Goal: Share content

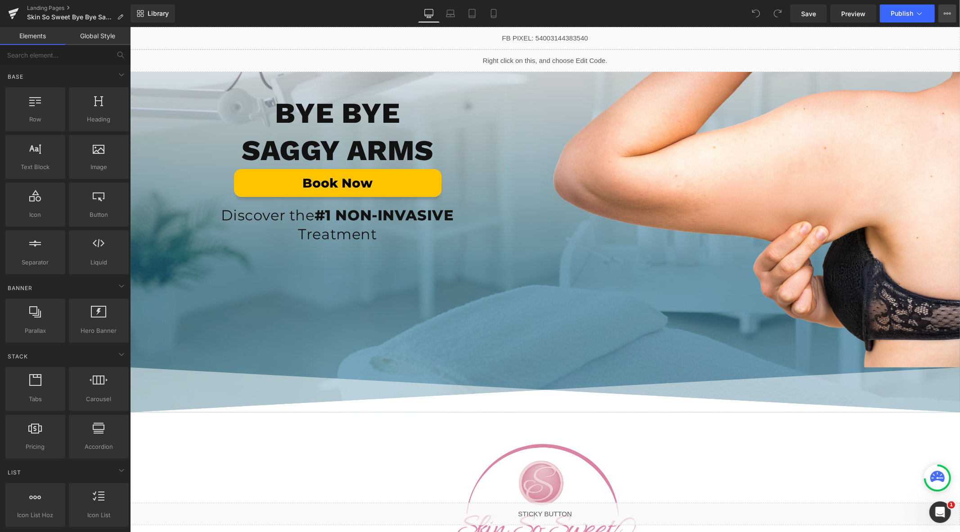
click at [944, 9] on button "View Live Page View with current Template Save Template to Library Schedule Pub…" at bounding box center [947, 13] width 18 height 18
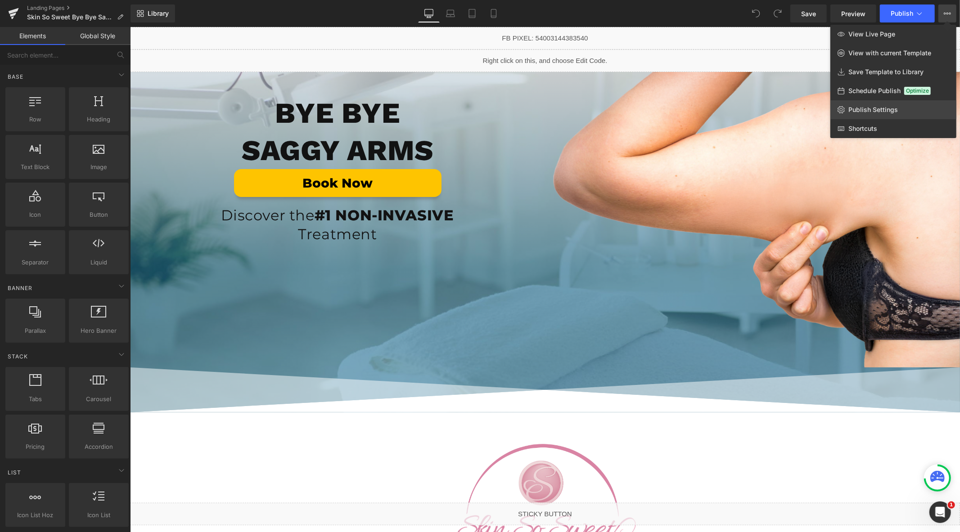
click at [878, 110] on span "Publish Settings" at bounding box center [872, 110] width 49 height 8
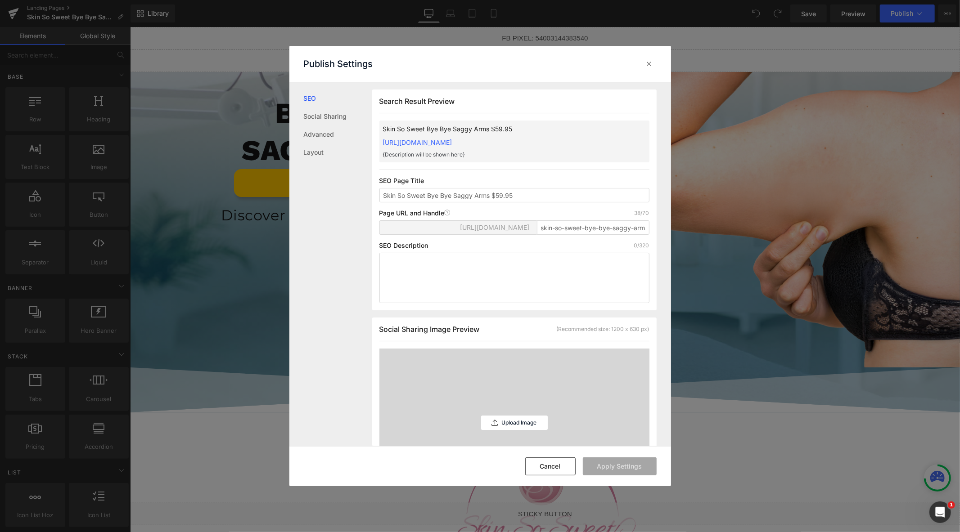
scroll to position [0, 0]
drag, startPoint x: 646, startPoint y: 62, endPoint x: 517, endPoint y: 34, distance: 131.7
click at [646, 62] on icon at bounding box center [649, 63] width 9 height 9
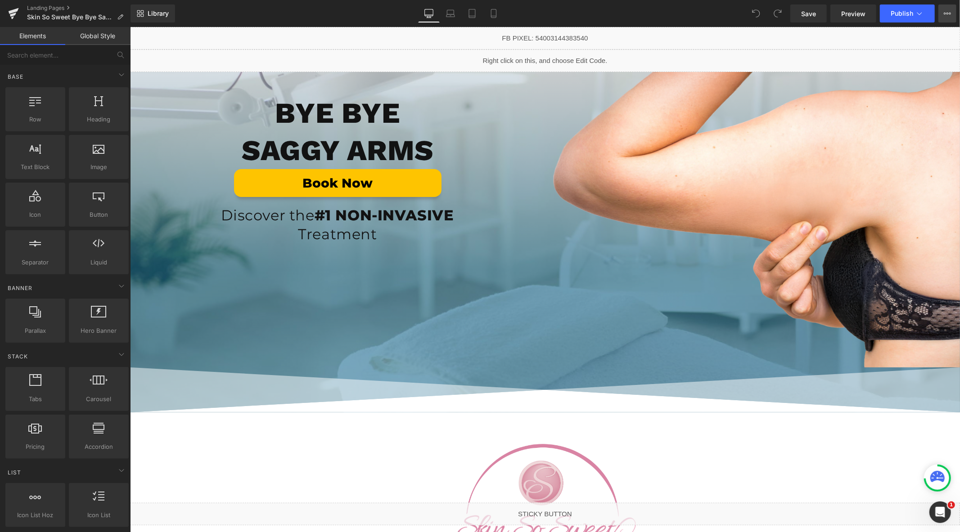
click at [946, 18] on button "View Live Page View with current Template Save Template to Library Schedule Pub…" at bounding box center [947, 13] width 18 height 18
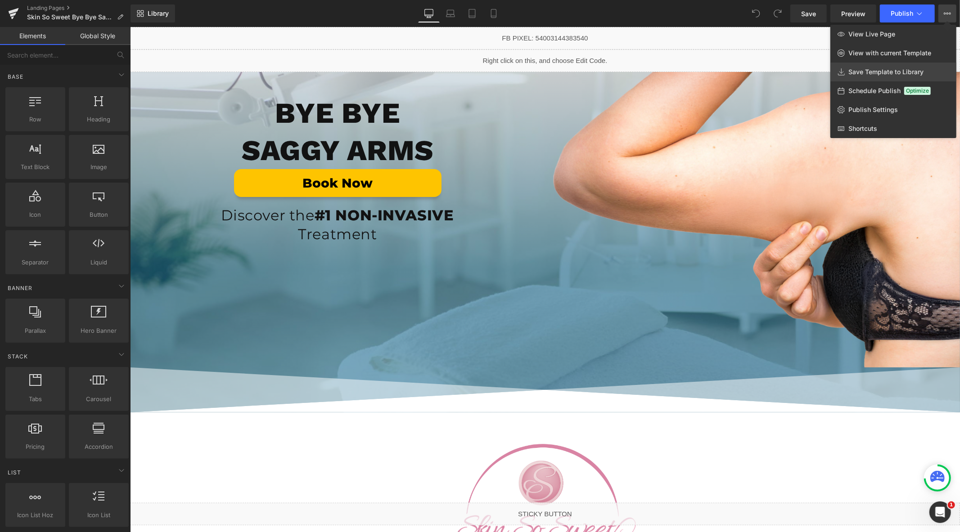
click at [873, 73] on span "Save Template to Library" at bounding box center [885, 72] width 75 height 8
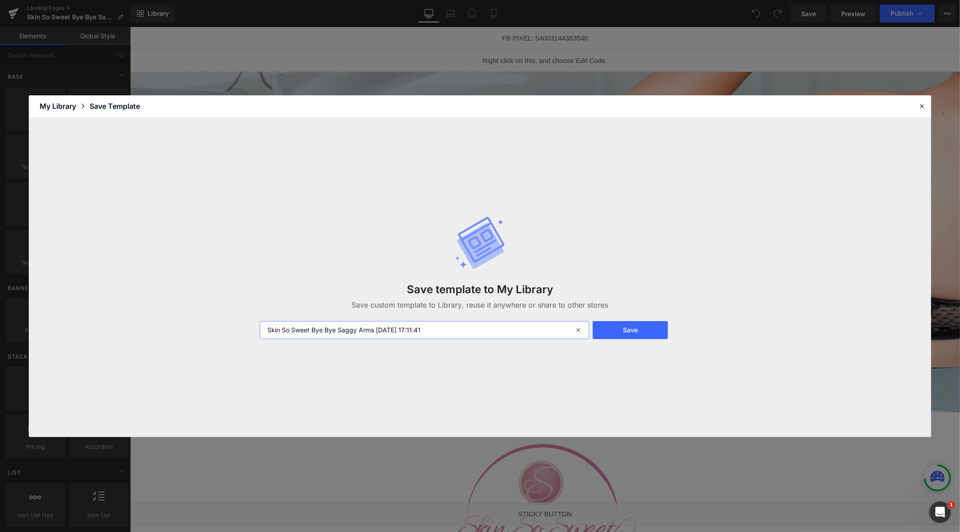
drag, startPoint x: 312, startPoint y: 332, endPoint x: 223, endPoint y: 334, distance: 89.1
click at [225, 334] on div "Save template to My Library Save custom template to Library, reuse it anywhere …" at bounding box center [480, 277] width 902 height 319
drag, startPoint x: 455, startPoint y: 330, endPoint x: 330, endPoint y: 334, distance: 125.6
click at [330, 334] on input "Bye Bye Saggy Arms [DATE] 17:11:41" at bounding box center [424, 330] width 329 height 18
type input "Bye Bye Saggy Arms"
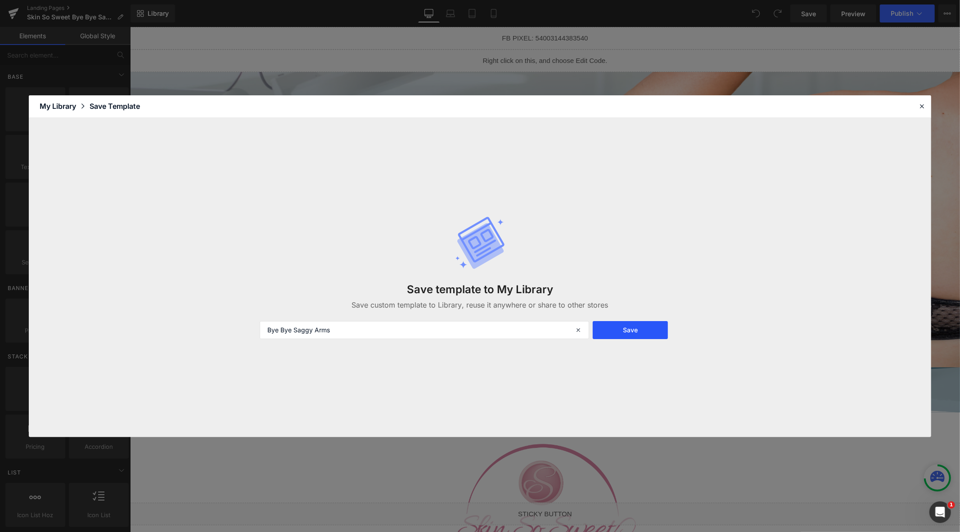
click at [625, 334] on button "Save" at bounding box center [630, 330] width 75 height 18
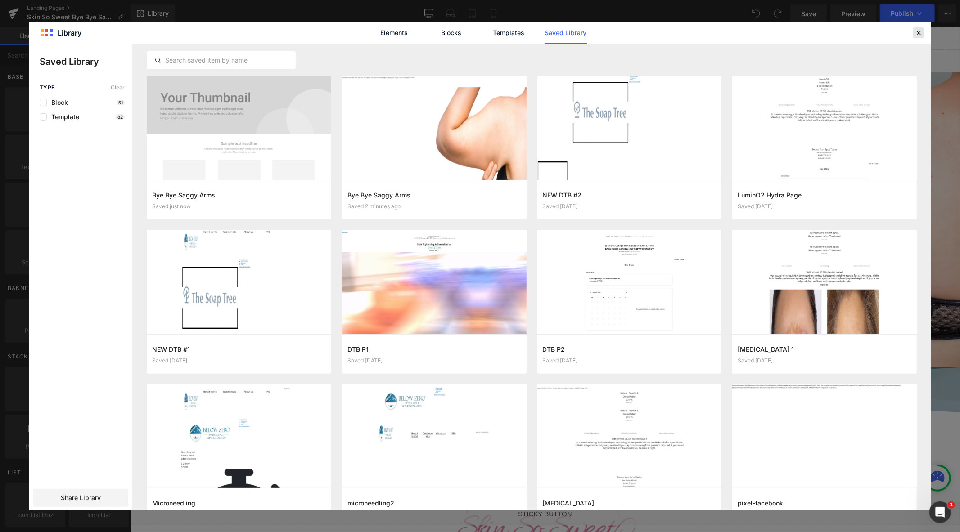
drag, startPoint x: 917, startPoint y: 35, endPoint x: 417, endPoint y: 17, distance: 500.3
click at [917, 35] on icon at bounding box center [918, 33] width 8 height 8
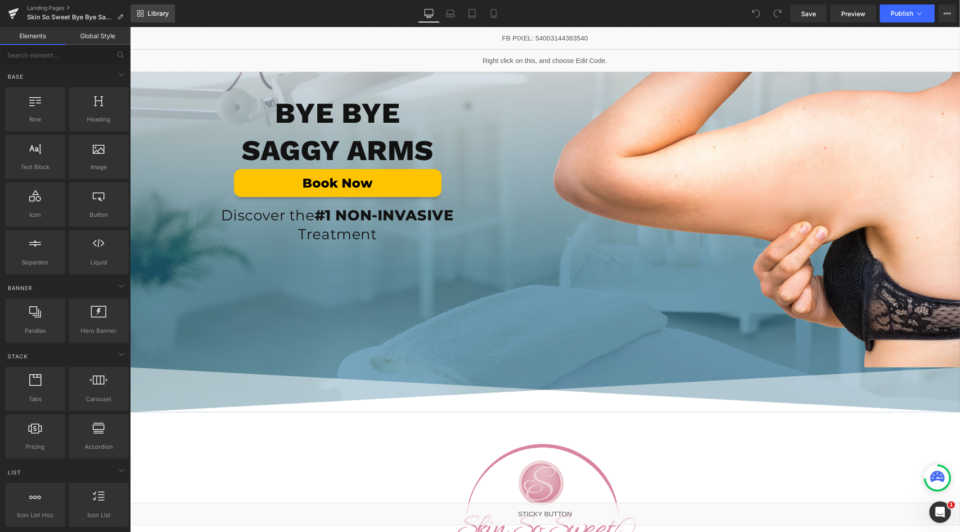
click at [162, 18] on link "Library" at bounding box center [152, 13] width 45 height 18
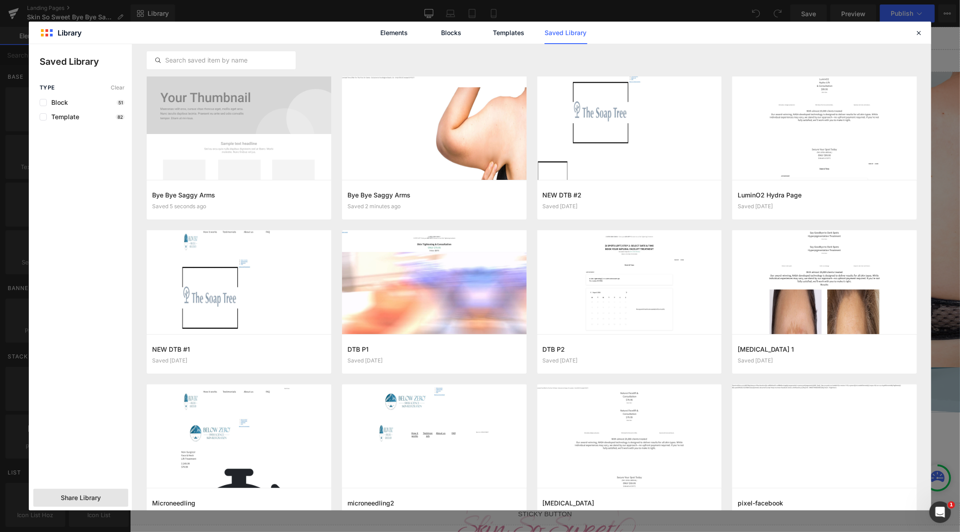
click at [64, 502] on span "Share Library" at bounding box center [81, 498] width 40 height 9
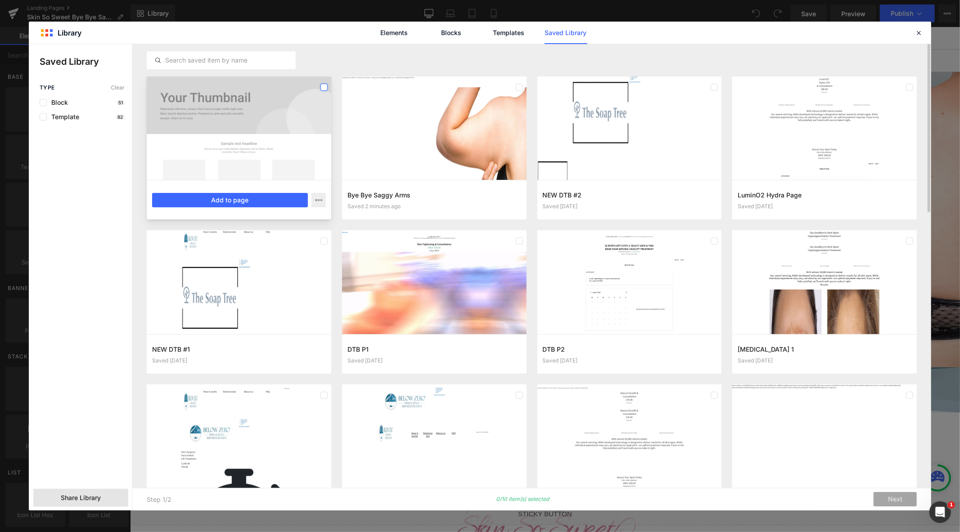
click at [324, 89] on label at bounding box center [323, 87] width 7 height 7
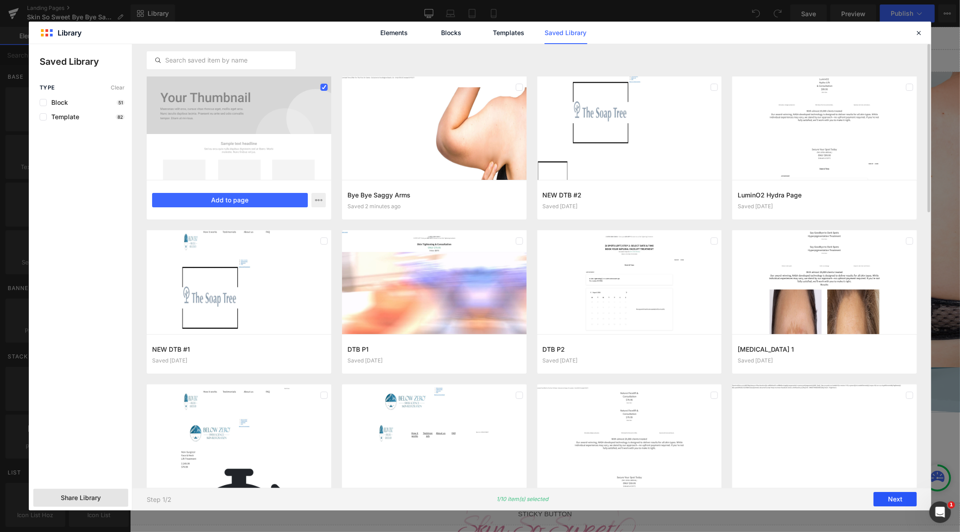
click at [900, 498] on button "Next" at bounding box center [894, 500] width 43 height 14
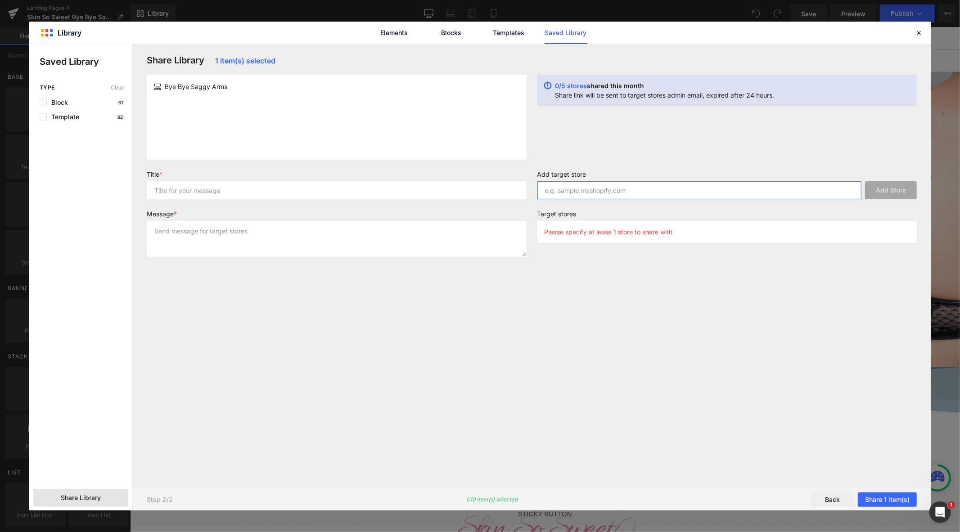
click at [595, 191] on input "text" at bounding box center [699, 190] width 324 height 18
paste input "[DOMAIN_NAME]"
type input "[DOMAIN_NAME]"
click at [886, 193] on button "Add Store" at bounding box center [891, 190] width 52 height 18
click at [585, 189] on input "[DOMAIN_NAME]" at bounding box center [699, 190] width 324 height 18
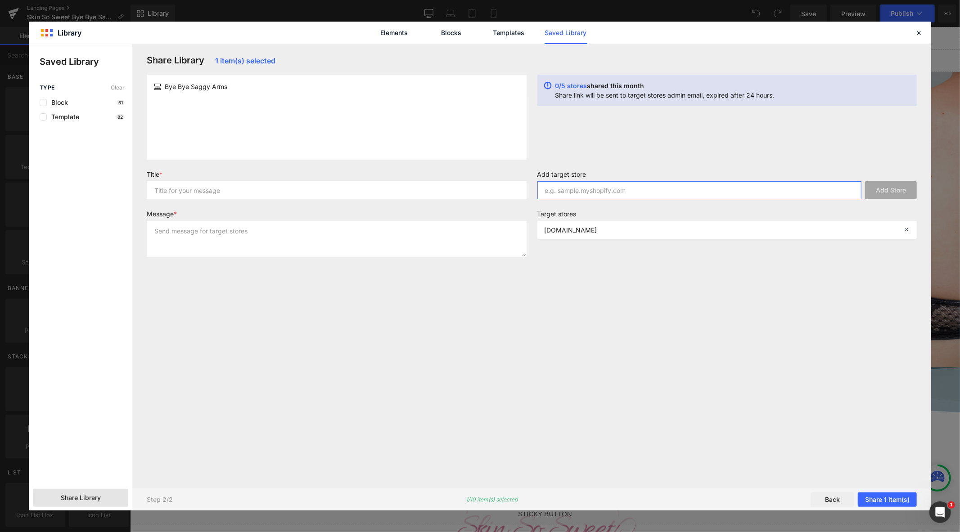
paste input "[DOMAIN_NAME]"
type input "[DOMAIN_NAME]"
click at [883, 191] on button "Add Store" at bounding box center [891, 190] width 52 height 18
click at [336, 192] on input "text" at bounding box center [337, 190] width 380 height 18
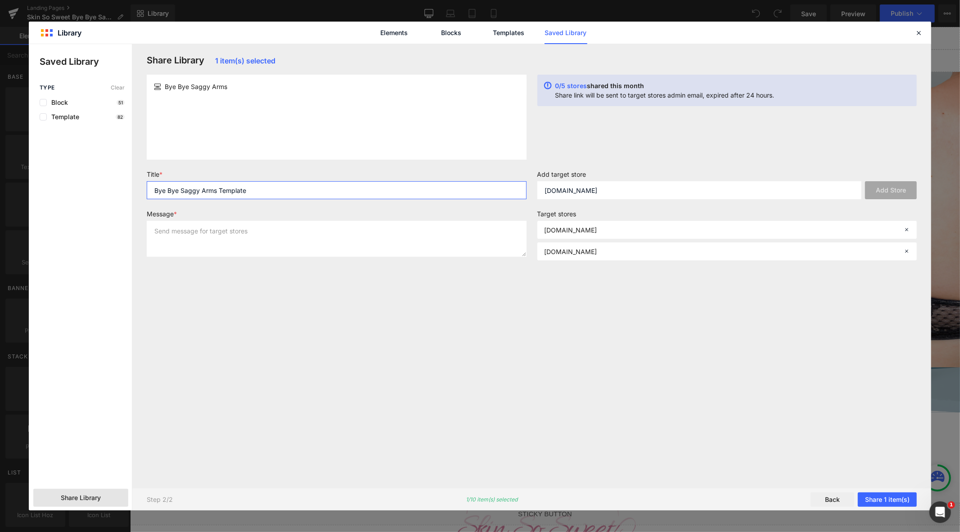
type input "Bye Bye Saggy Arms Template"
click at [297, 248] on textarea at bounding box center [337, 239] width 380 height 36
type textarea "Sharing template"
click at [887, 500] on button "Share 1 item(s)" at bounding box center [887, 500] width 59 height 14
